Goal: Task Accomplishment & Management: Use online tool/utility

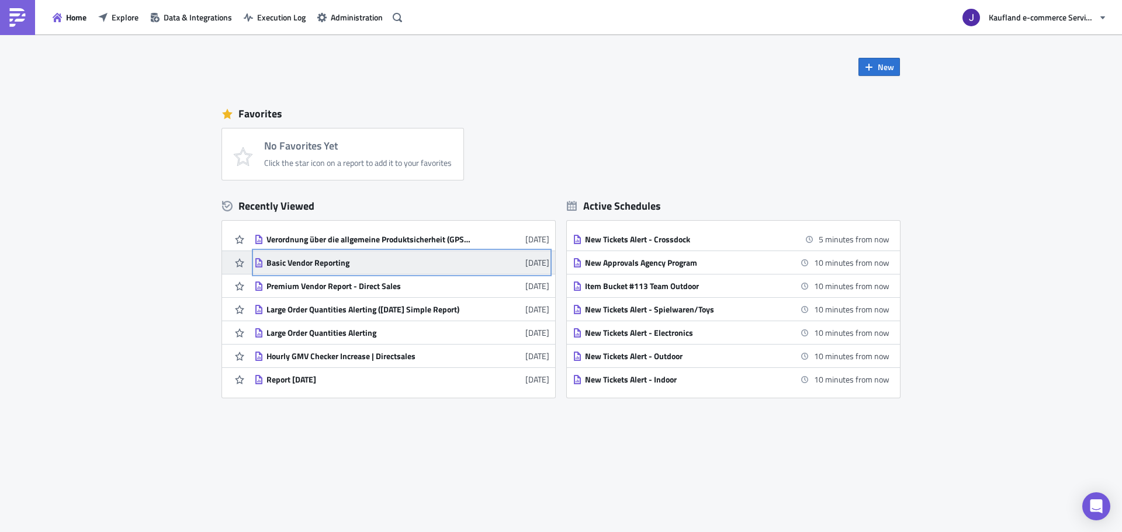
click at [280, 258] on div "Basic Vendor Reporting" at bounding box center [368, 263] width 205 height 11
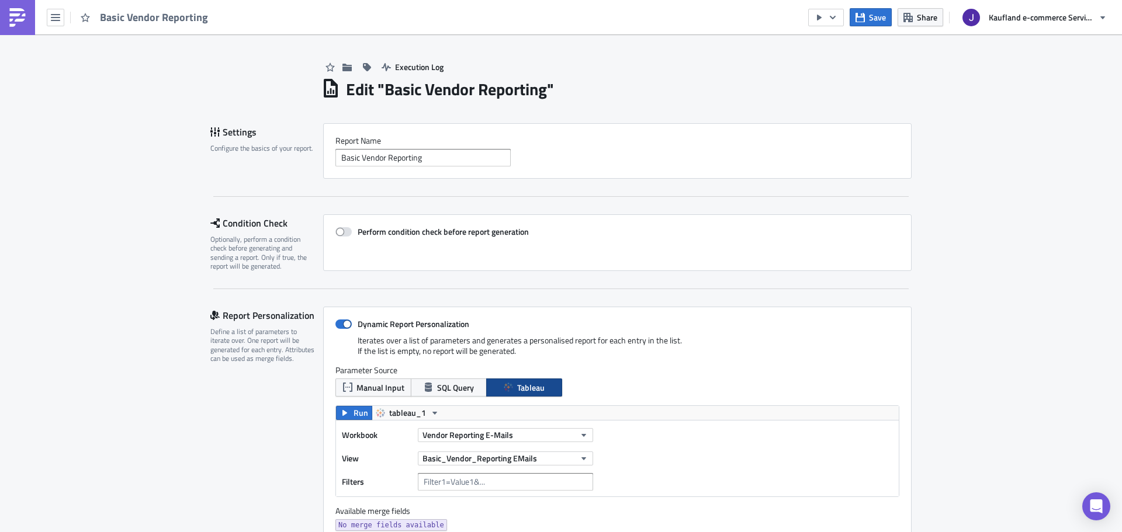
click at [26, 19] on img at bounding box center [17, 17] width 19 height 19
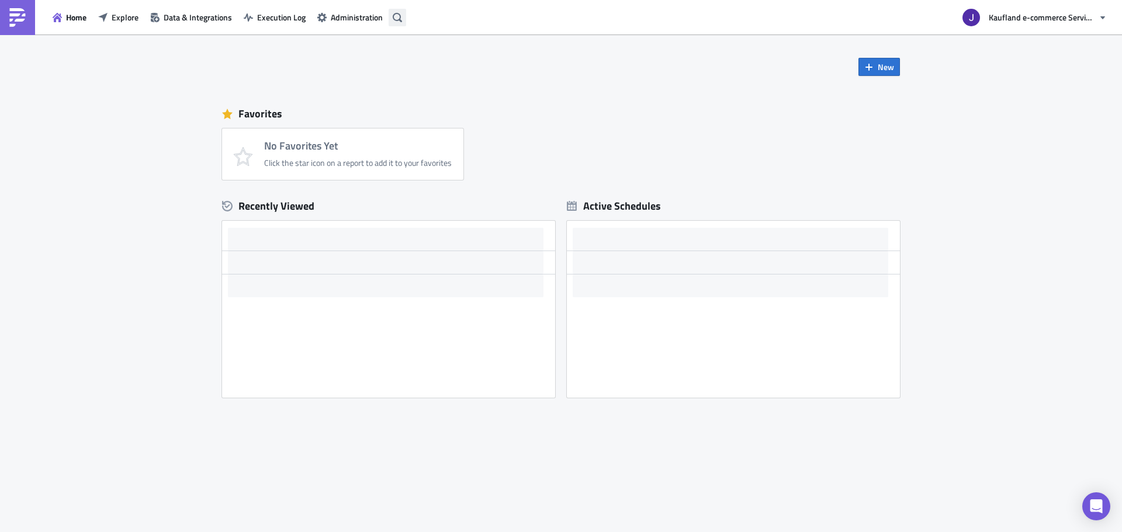
click at [400, 23] on button "button" at bounding box center [398, 18] width 18 height 18
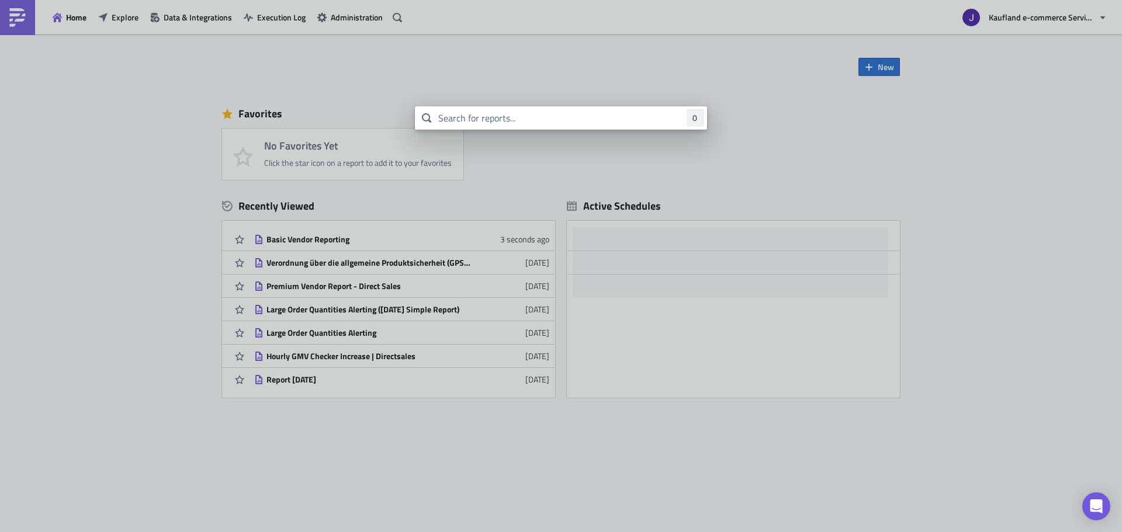
click at [156, 37] on body "Home Explore Data & Integrations Execution Log Administration Kaufland e-commer…" at bounding box center [561, 267] width 1122 height 534
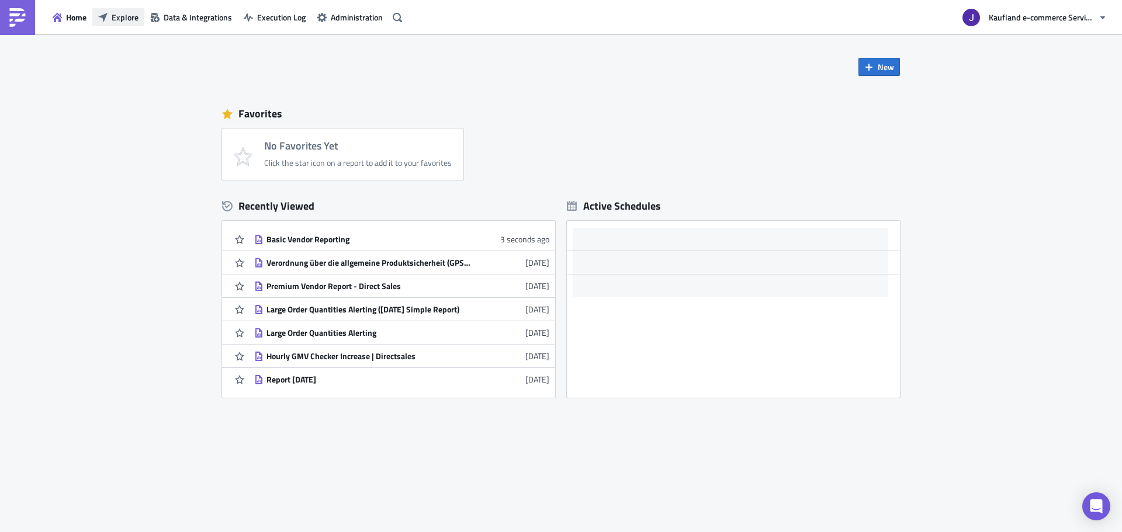
click at [126, 26] on button "Explore" at bounding box center [118, 17] width 52 height 18
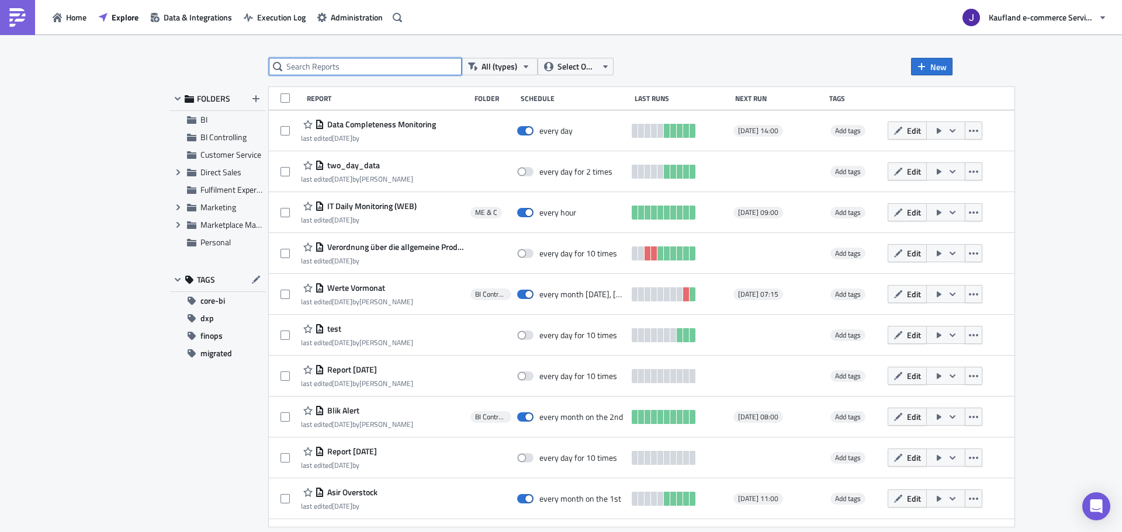
click at [345, 65] on input "text" at bounding box center [365, 67] width 193 height 18
type input "vendor report"
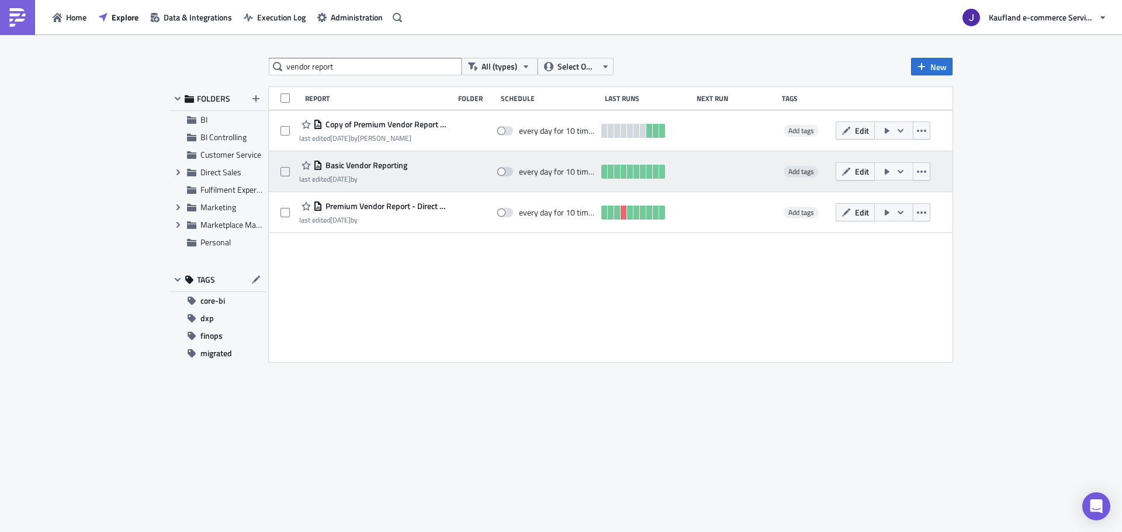
click at [891, 171] on icon "button" at bounding box center [886, 171] width 9 height 9
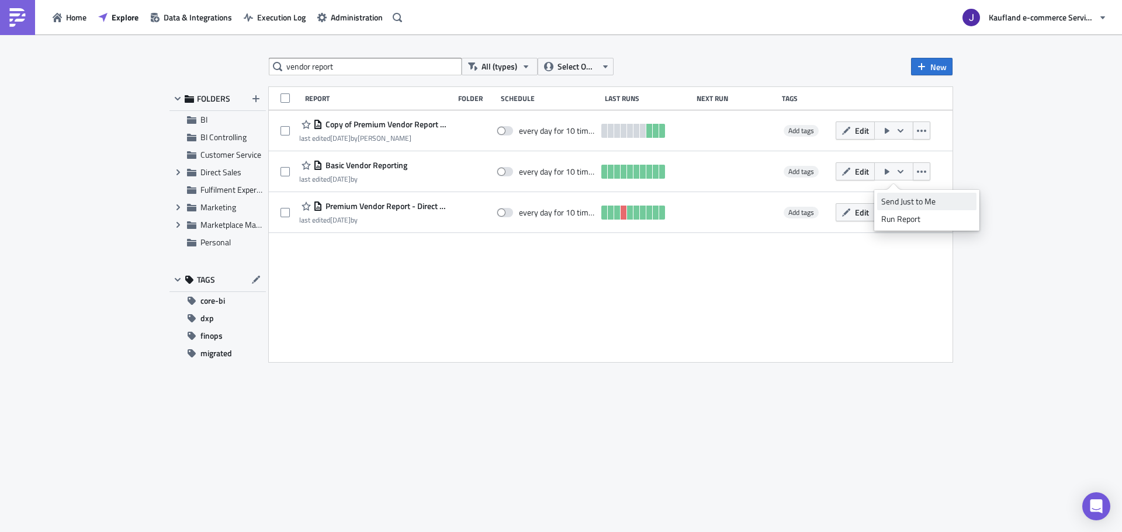
click at [900, 196] on div "Send Just to Me" at bounding box center [926, 202] width 91 height 12
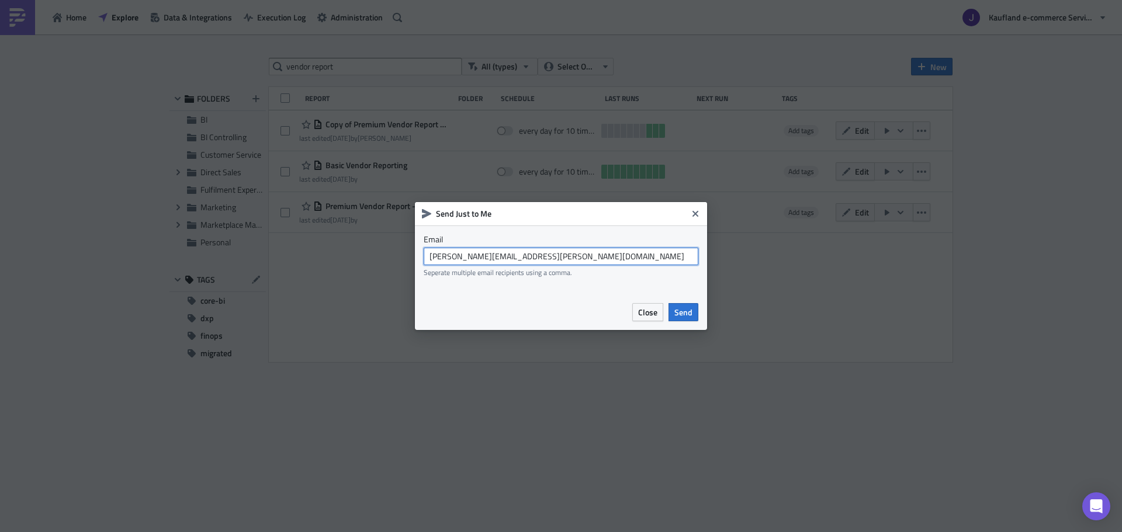
drag, startPoint x: 484, startPoint y: 261, endPoint x: 478, endPoint y: 258, distance: 6.5
click at [482, 259] on input "[PERSON_NAME][EMAIL_ADDRESS][PERSON_NAME][DOMAIN_NAME]" at bounding box center [561, 257] width 275 height 18
drag, startPoint x: 494, startPoint y: 258, endPoint x: 553, endPoint y: 255, distance: 59.1
click at [553, 255] on input "[EMAIL_ADDRESS][DOMAIN_NAME]" at bounding box center [561, 257] width 275 height 18
type input "[EMAIL_ADDRESS][DOMAIN_NAME]"
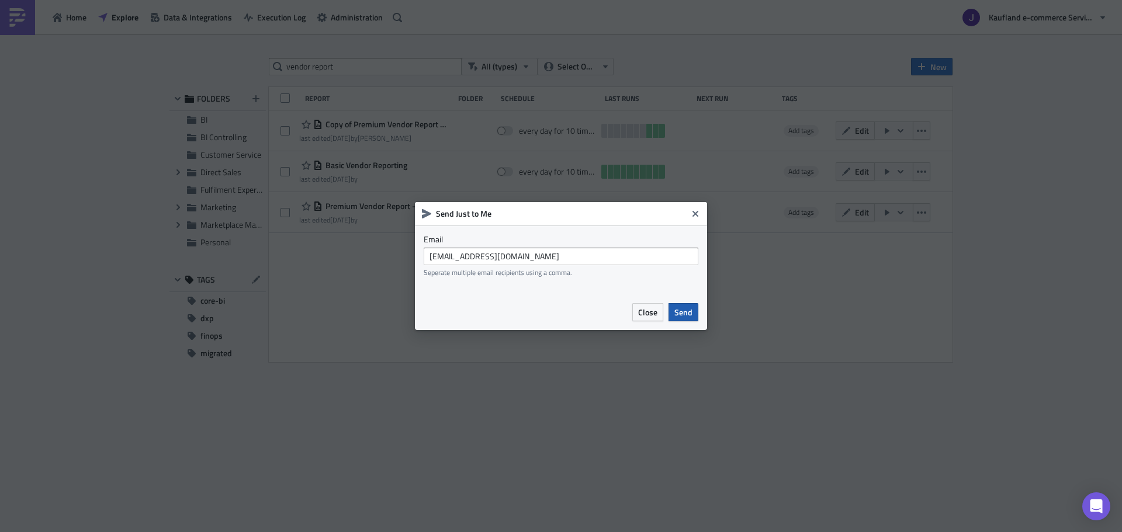
click at [677, 313] on span "Send" at bounding box center [683, 312] width 18 height 12
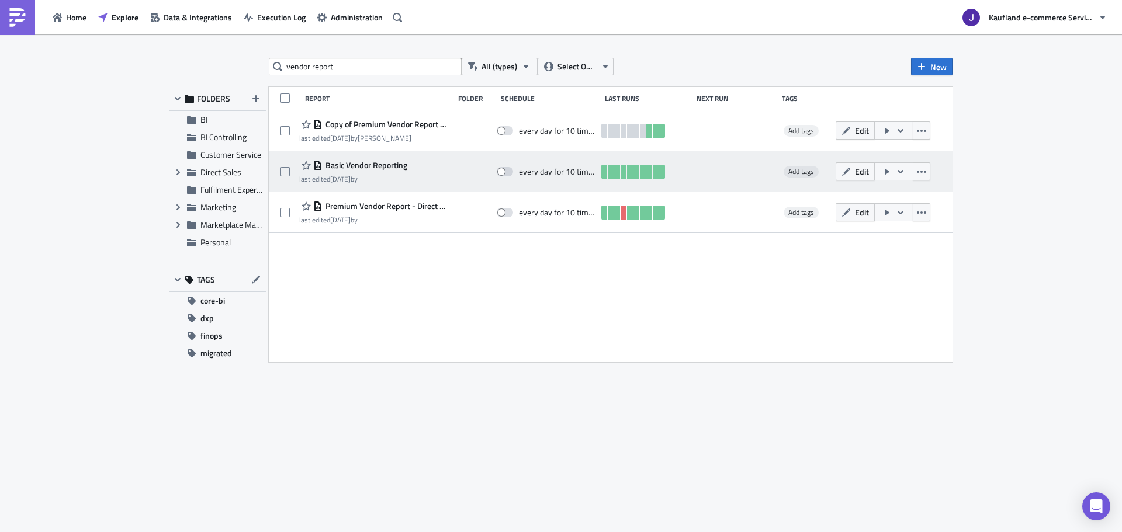
click at [896, 171] on icon "button" at bounding box center [900, 171] width 9 height 9
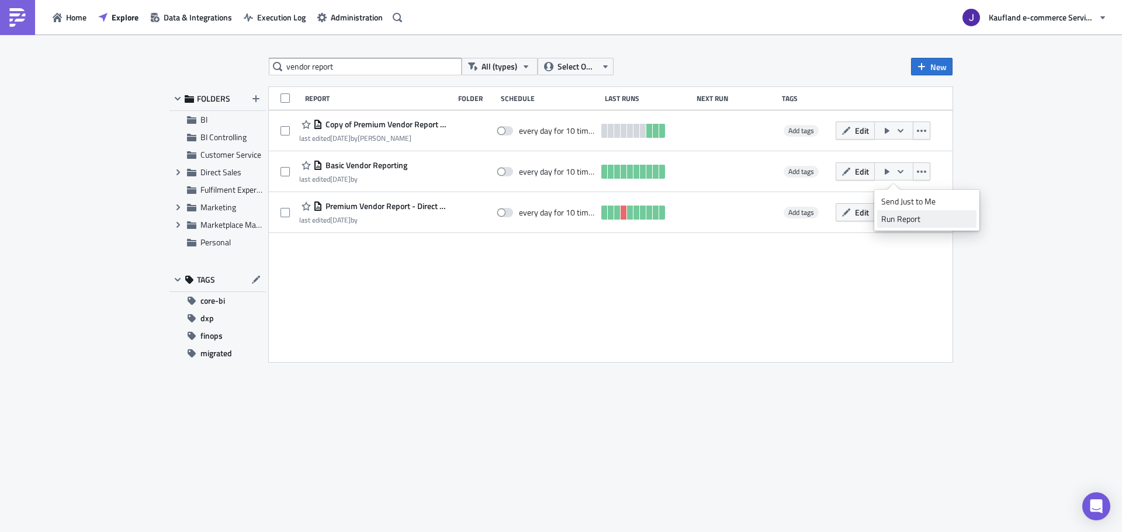
click at [895, 217] on div "Run Report" at bounding box center [926, 219] width 91 height 12
